Goal: Find specific page/section: Find specific page/section

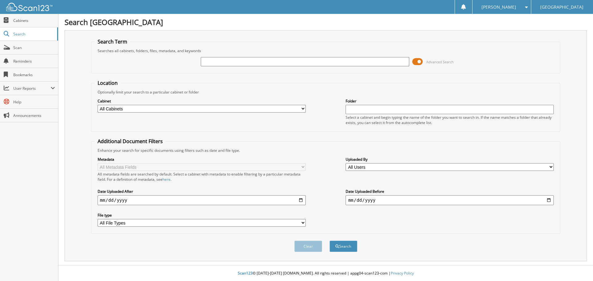
drag, startPoint x: 269, startPoint y: 65, endPoint x: 352, endPoint y: 56, distance: 83.7
click at [270, 65] on input "text" at bounding box center [305, 61] width 208 height 9
type input "499366"
click at [329, 241] on button "Search" at bounding box center [343, 246] width 28 height 11
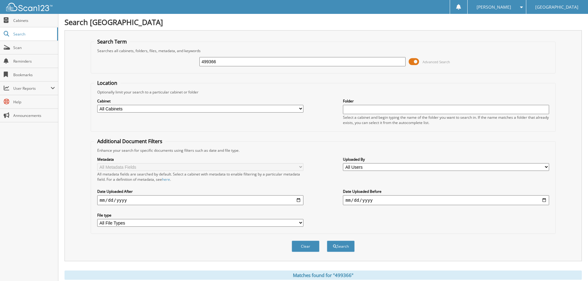
click at [417, 61] on span at bounding box center [414, 61] width 10 height 9
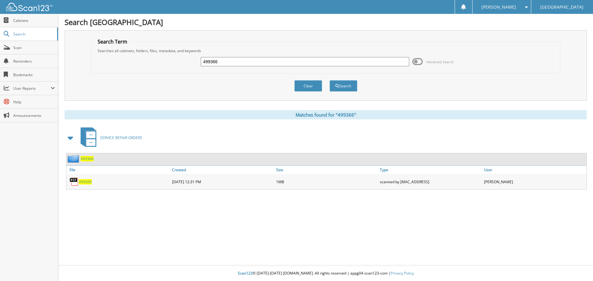
click at [84, 182] on span "499366" at bounding box center [85, 181] width 13 height 5
click at [302, 85] on button "Clear" at bounding box center [308, 85] width 28 height 11
